Goal: Navigation & Orientation: Find specific page/section

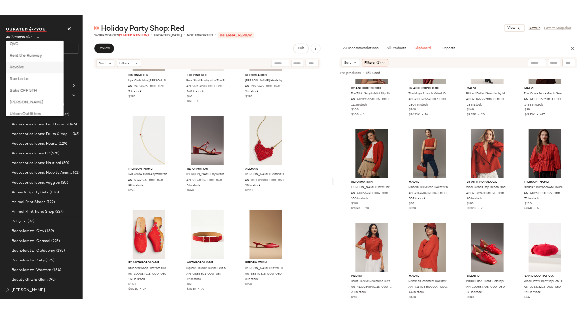
scroll to position [293, 0]
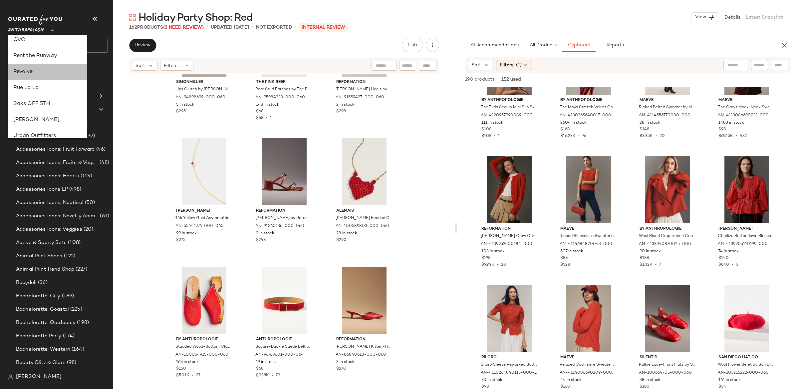
click at [41, 71] on div "Revolve" at bounding box center [47, 72] width 69 height 8
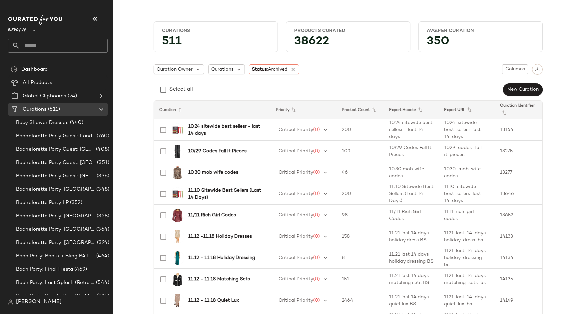
click at [14, 26] on span "Revolve" at bounding box center [17, 29] width 18 height 12
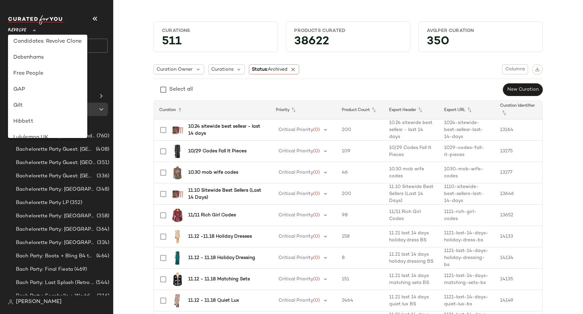
scroll to position [108, 0]
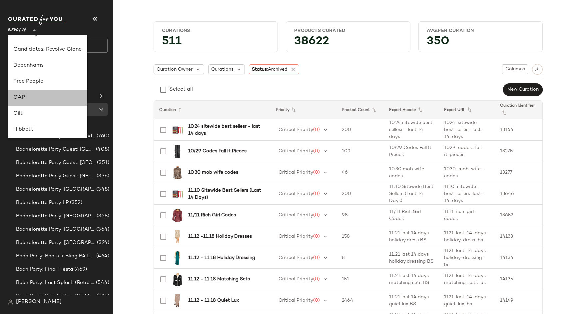
click at [36, 101] on div "GAP" at bounding box center [47, 98] width 69 height 8
type input "**"
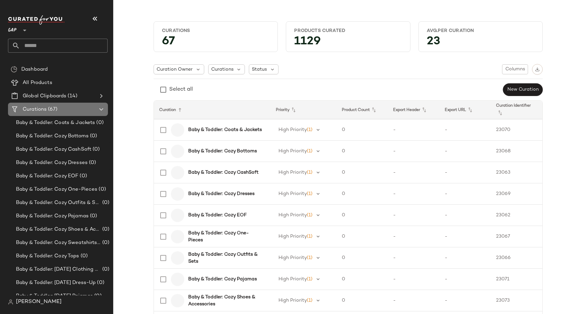
click at [102, 107] on icon at bounding box center [101, 109] width 8 height 8
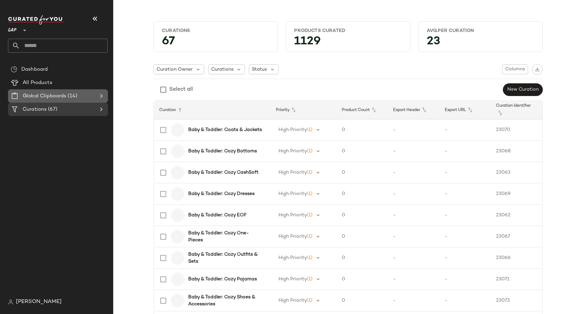
click at [100, 95] on icon at bounding box center [101, 96] width 8 height 8
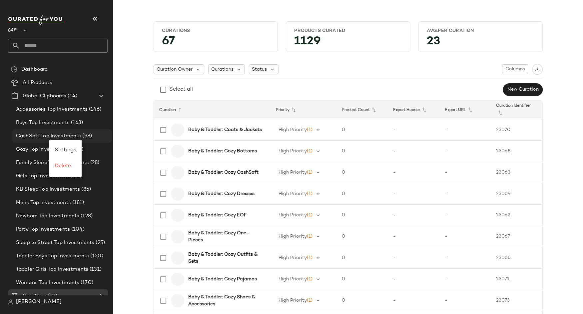
click at [76, 131] on div "CashSoft Top Investments (98)" at bounding box center [62, 135] width 100 height 13
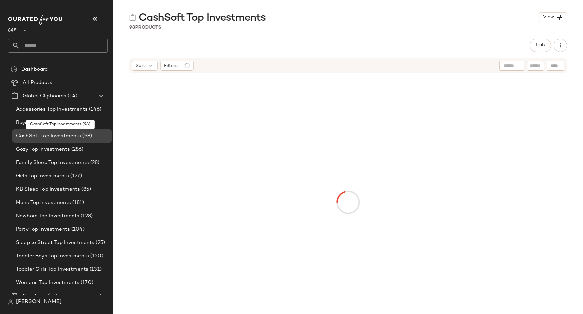
scroll to position [7, 0]
